Goal: Check status: Check status

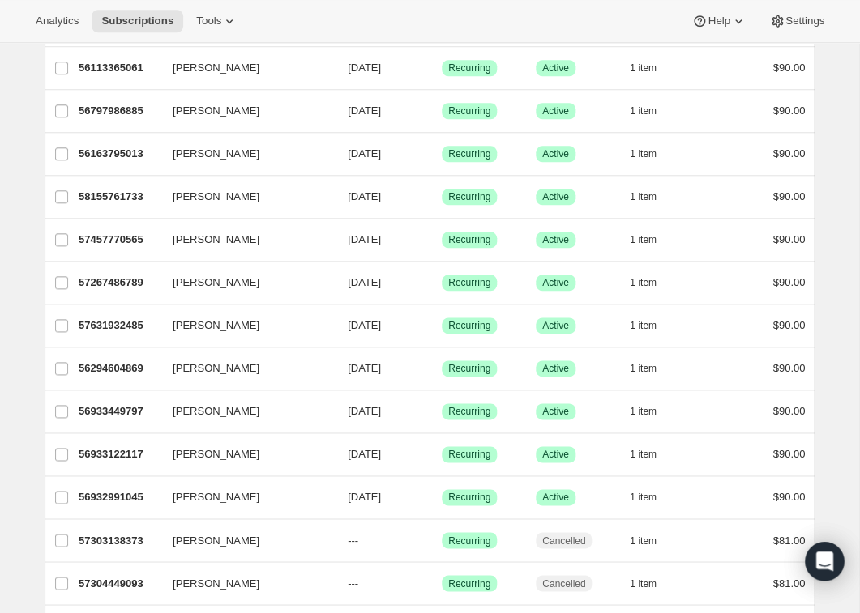
scroll to position [358, 0]
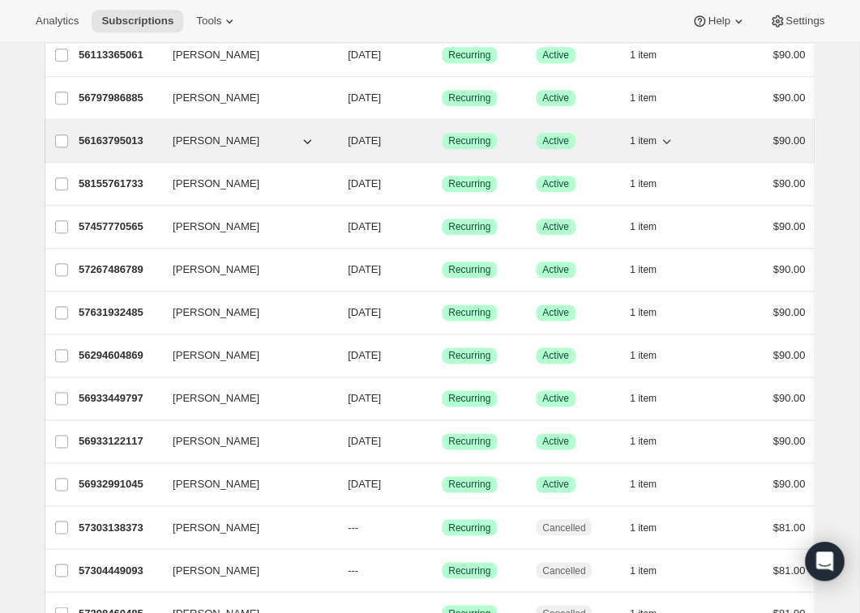
click at [107, 143] on p "56163795013" at bounding box center [119, 141] width 81 height 16
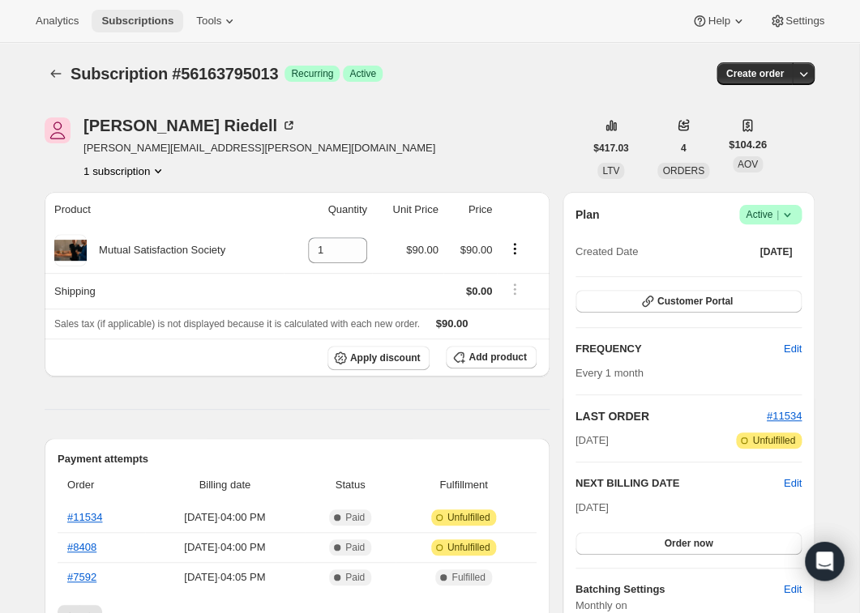
click at [135, 15] on button "Subscriptions" at bounding box center [138, 21] width 92 height 23
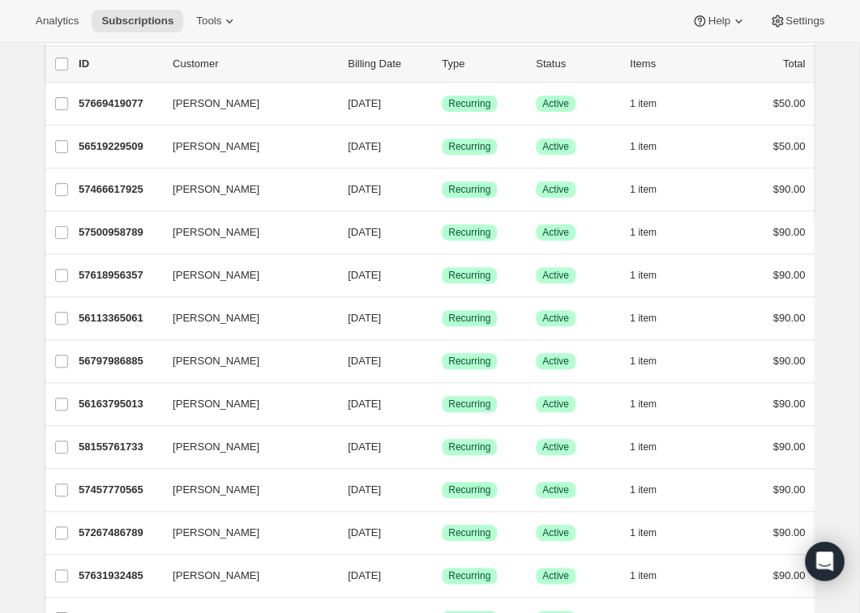
scroll to position [100, 0]
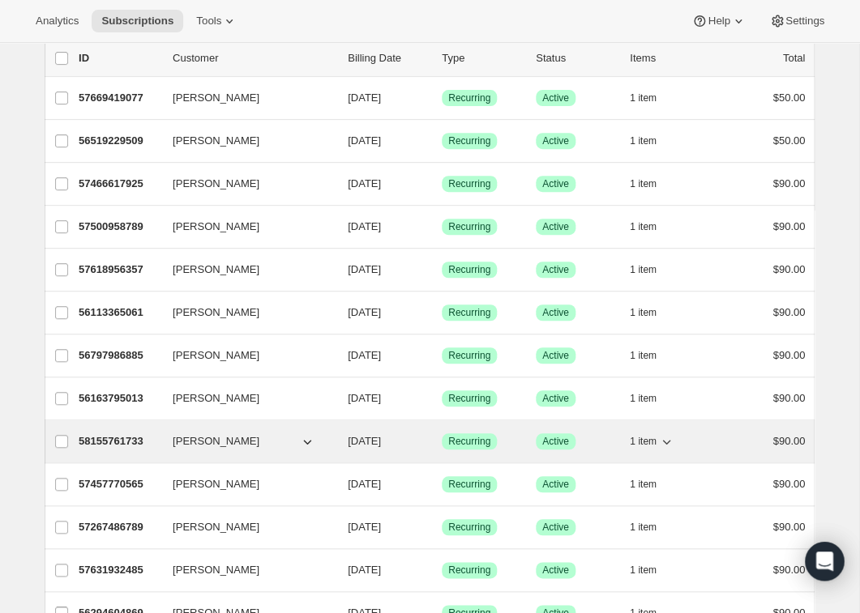
click at [126, 443] on p "58155761733" at bounding box center [119, 441] width 81 height 16
